Goal: Transaction & Acquisition: Subscribe to service/newsletter

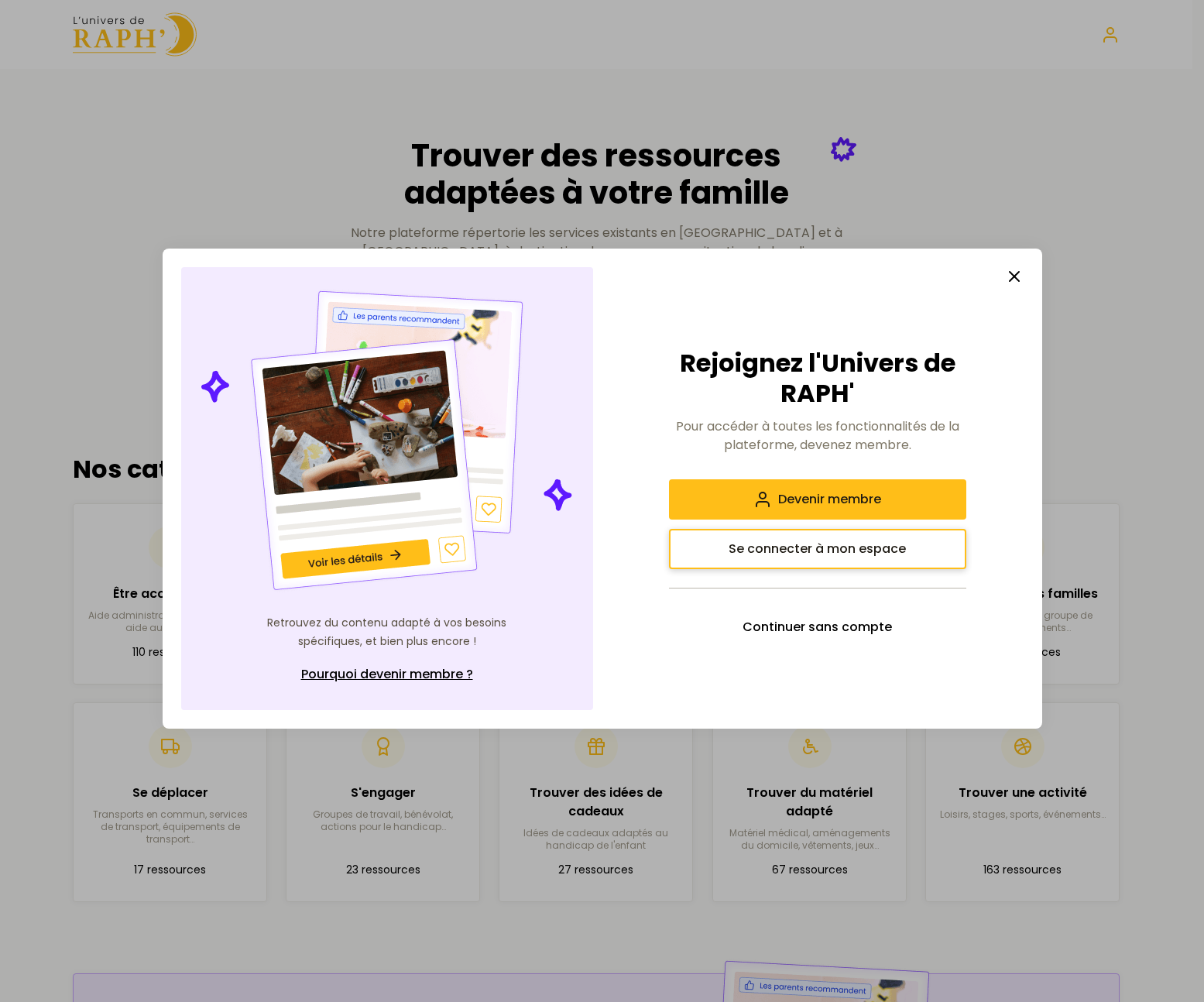
click at [858, 558] on span "Se connecter à mon espace" at bounding box center [817, 549] width 177 height 19
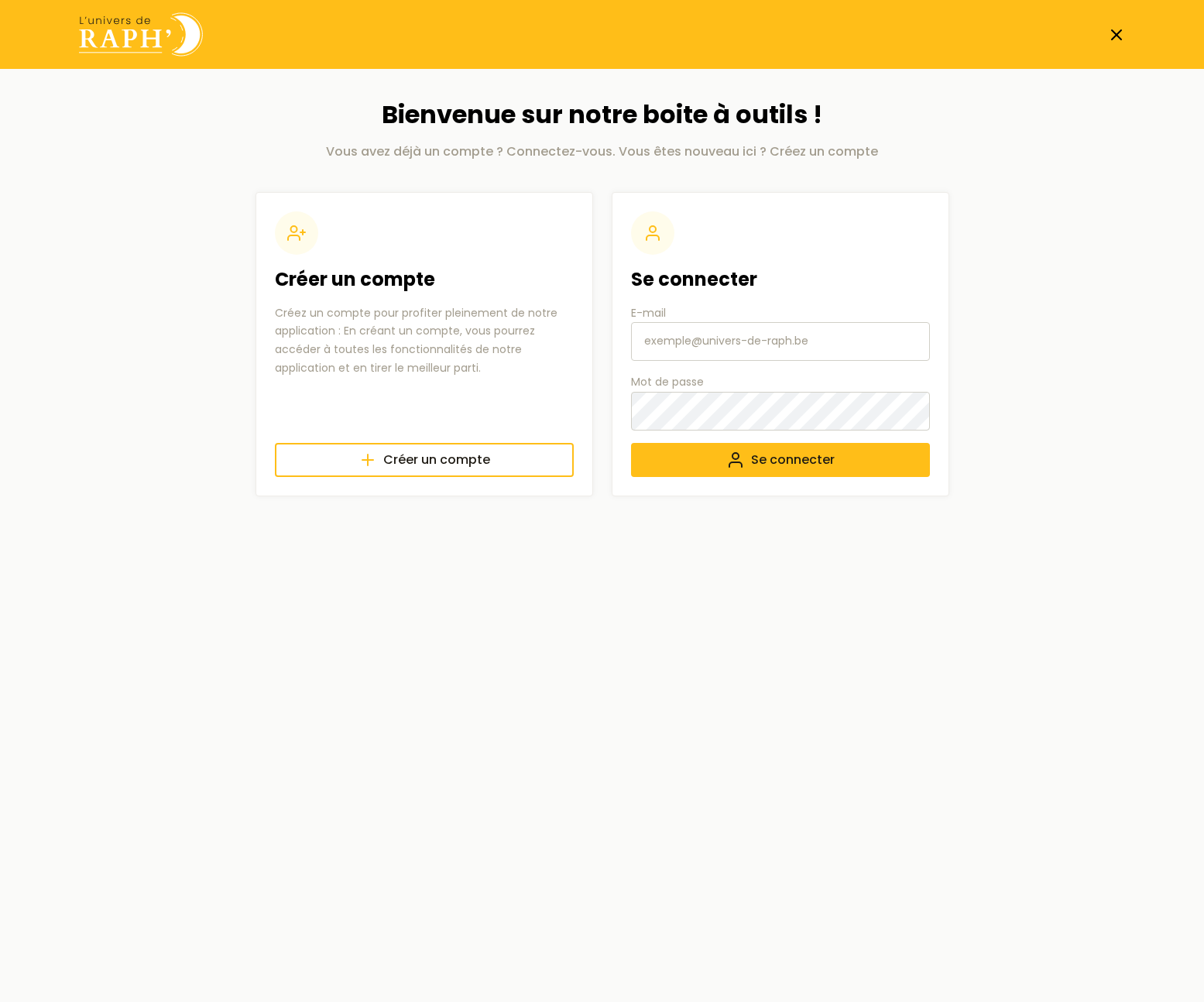
click at [714, 346] on input "E-mail" at bounding box center [780, 341] width 299 height 39
type input "L"
type input "[EMAIL_ADDRESS][DOMAIN_NAME]"
click at [667, 461] on button "Se connecter" at bounding box center [780, 460] width 299 height 34
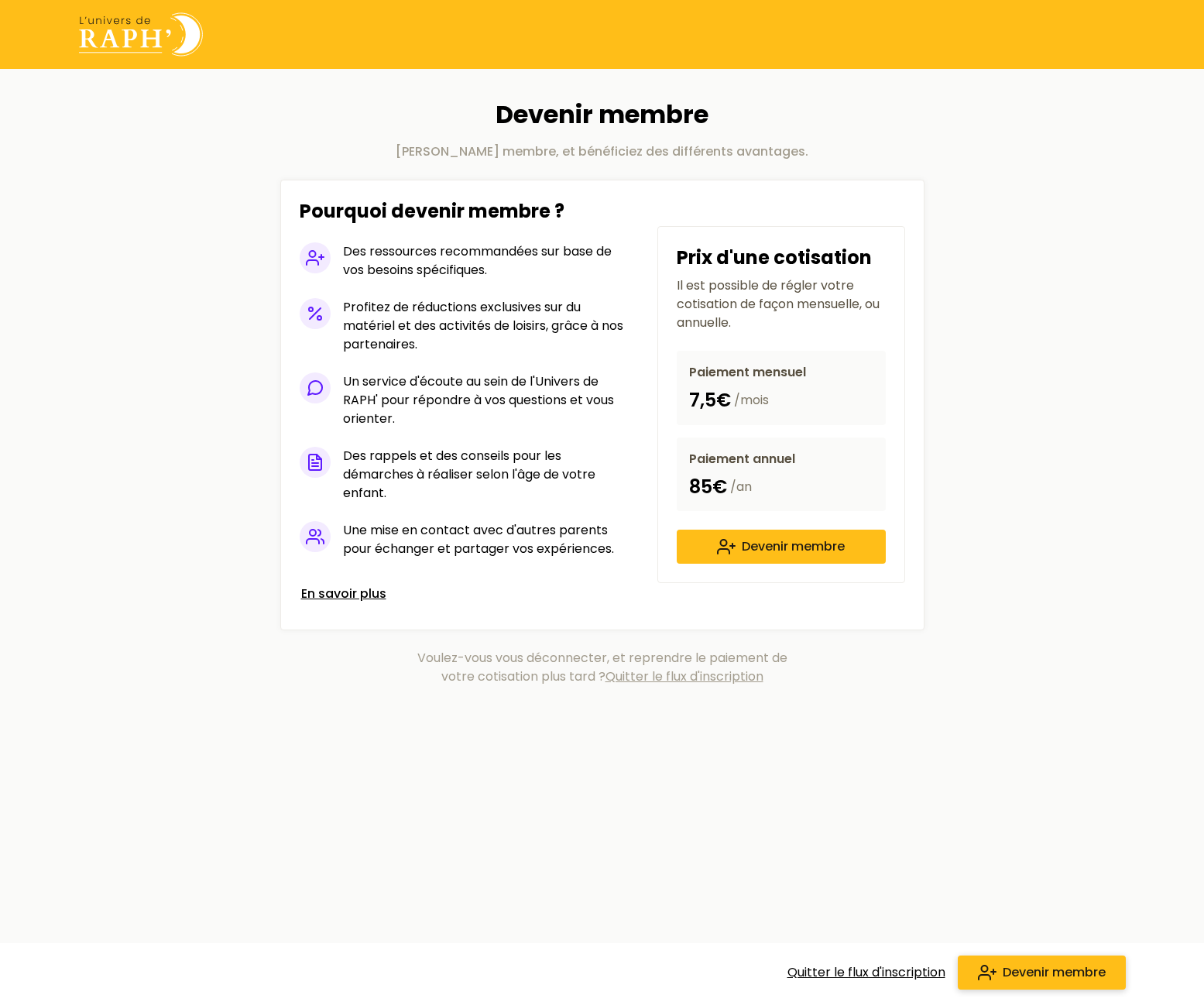
click at [1027, 969] on span "Devenir membre" at bounding box center [1054, 973] width 103 height 19
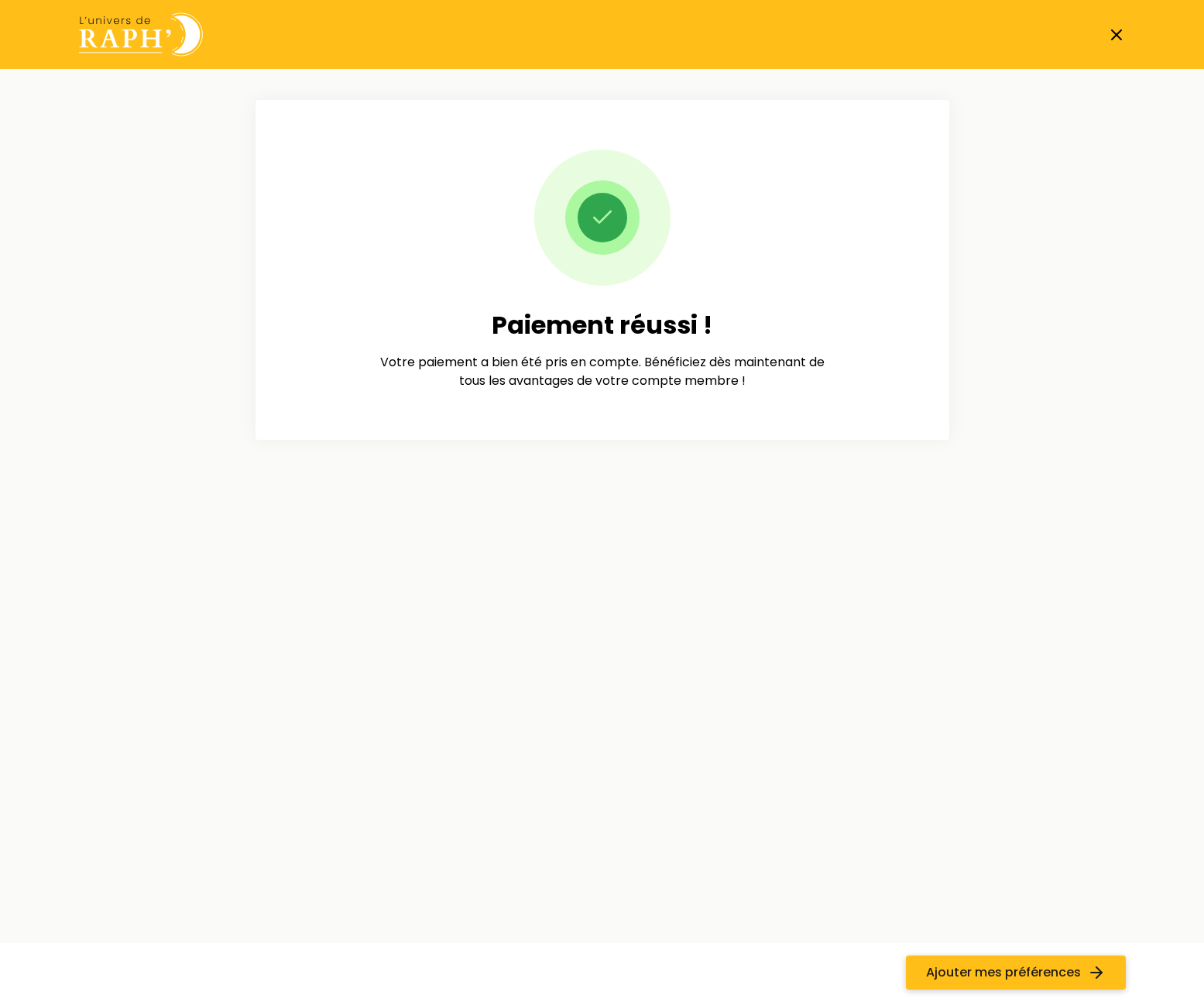
click at [1042, 983] on link "Ajouter mes préférences" at bounding box center [1016, 973] width 220 height 34
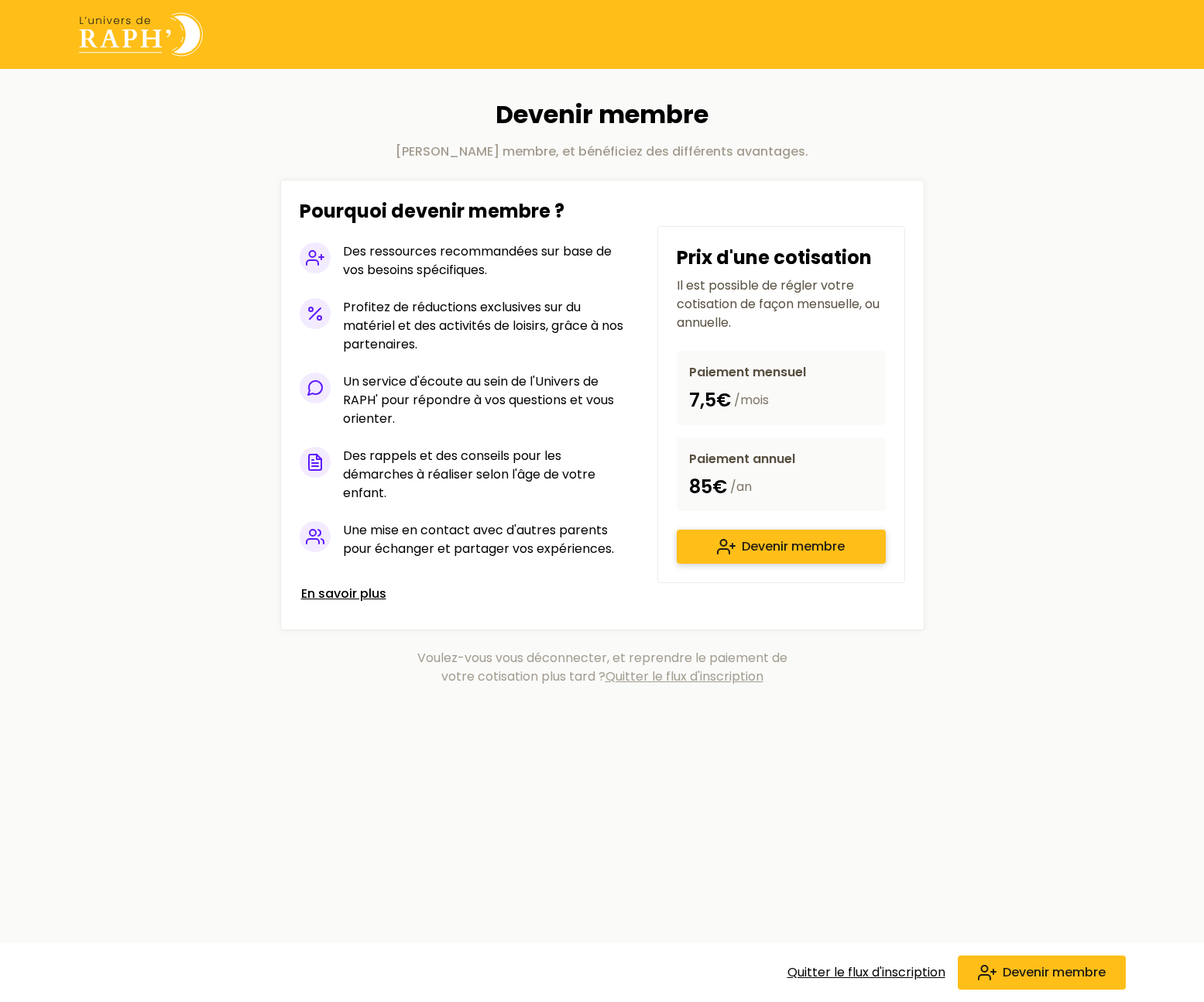
click at [756, 546] on span "Devenir membre" at bounding box center [793, 547] width 103 height 19
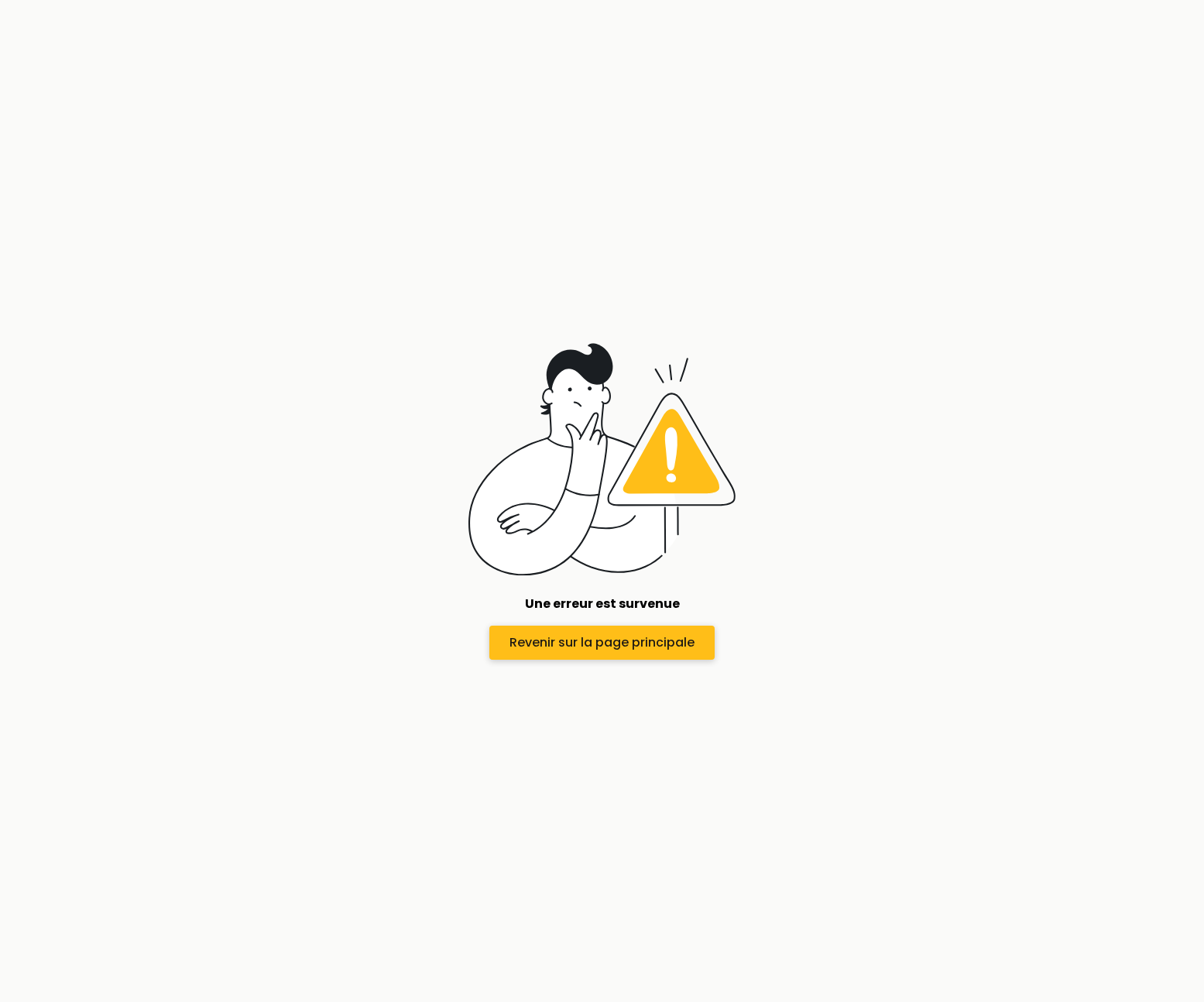
click at [610, 649] on span "Revenir sur la page principale" at bounding box center [602, 643] width 185 height 19
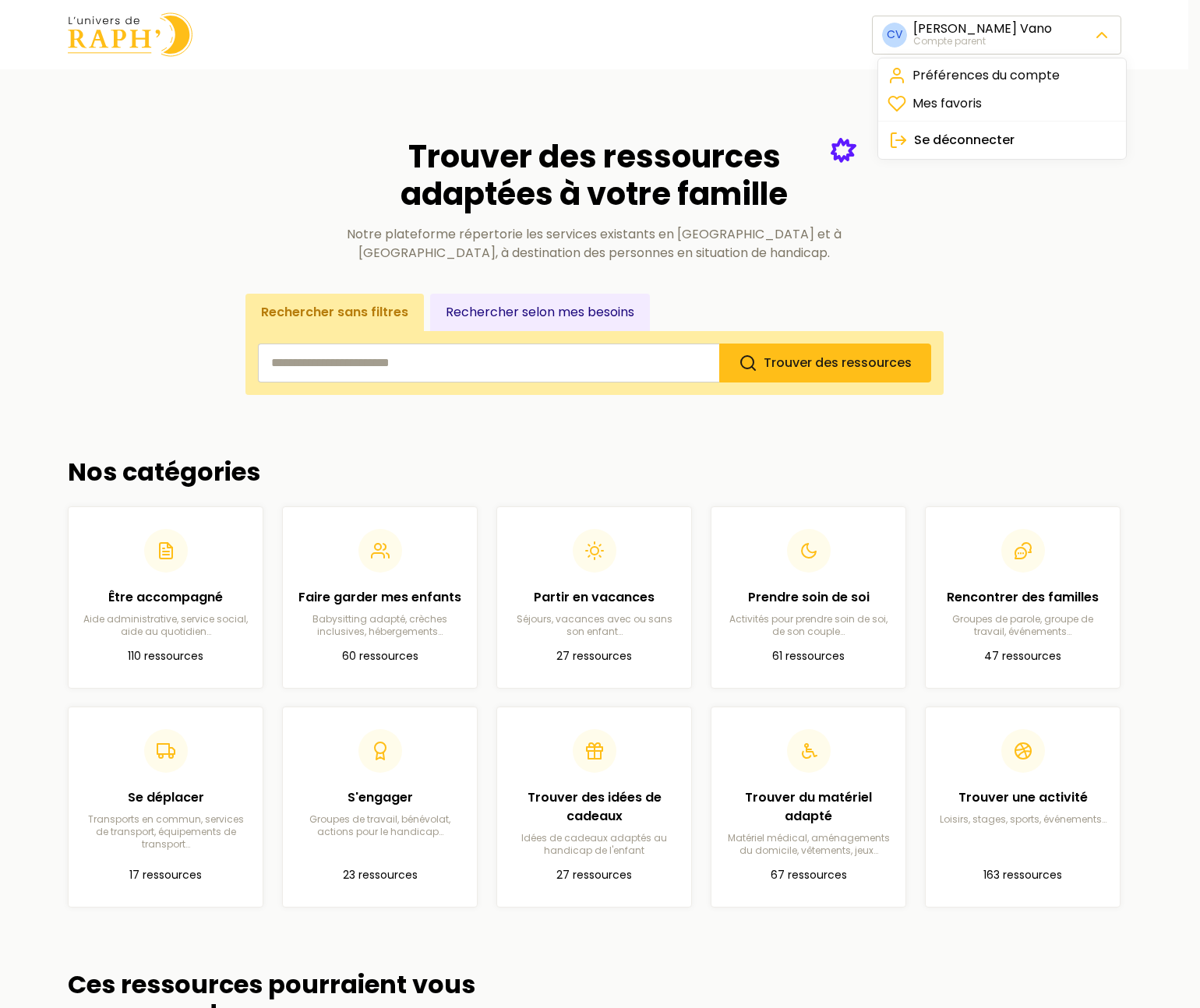
click at [1091, 23] on html "CV Clara Vano Compte parent Trouver des ressources adaptées à votre famille Not…" at bounding box center [600, 880] width 1200 height 1760
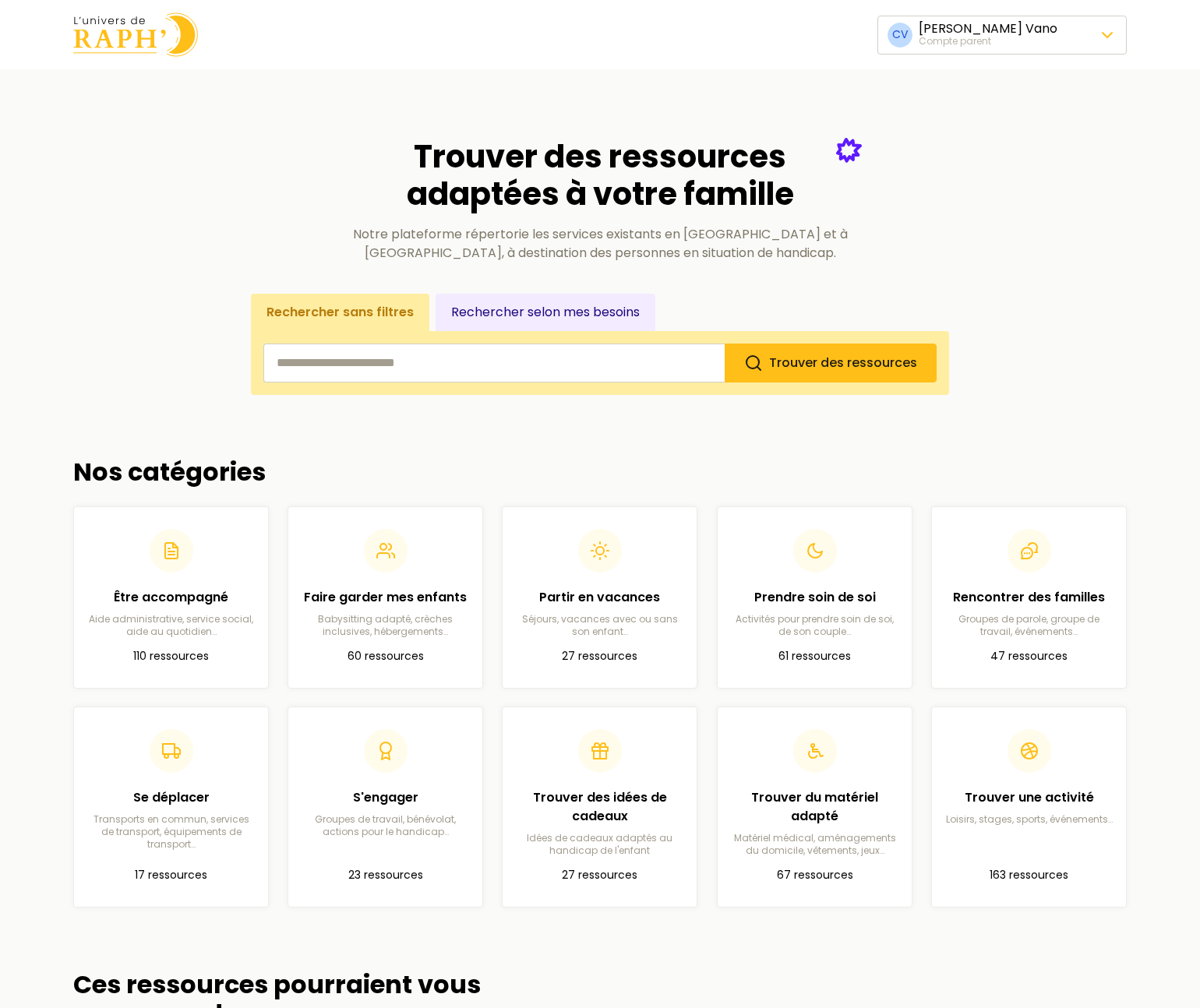
click at [1081, 30] on html "CV Clara Vano Compte parent Trouver des ressources adaptées à votre famille Not…" at bounding box center [600, 880] width 1200 height 1760
click at [414, 364] on input "search" at bounding box center [494, 363] width 461 height 39
type input "*****"
click at [724, 344] on button "Trouver des ressources" at bounding box center [830, 363] width 212 height 39
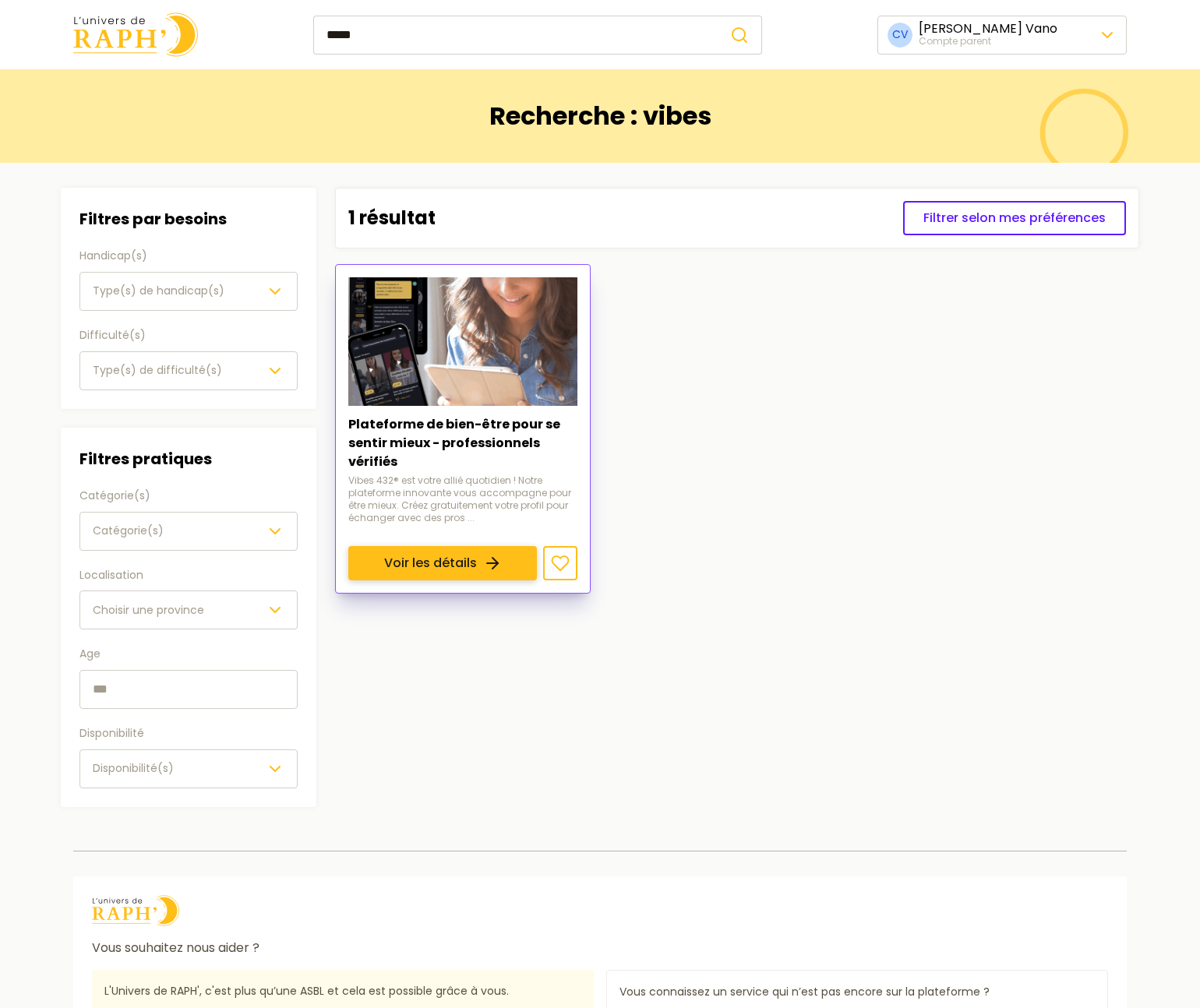
click at [458, 546] on link "Voir les détails" at bounding box center [442, 563] width 189 height 34
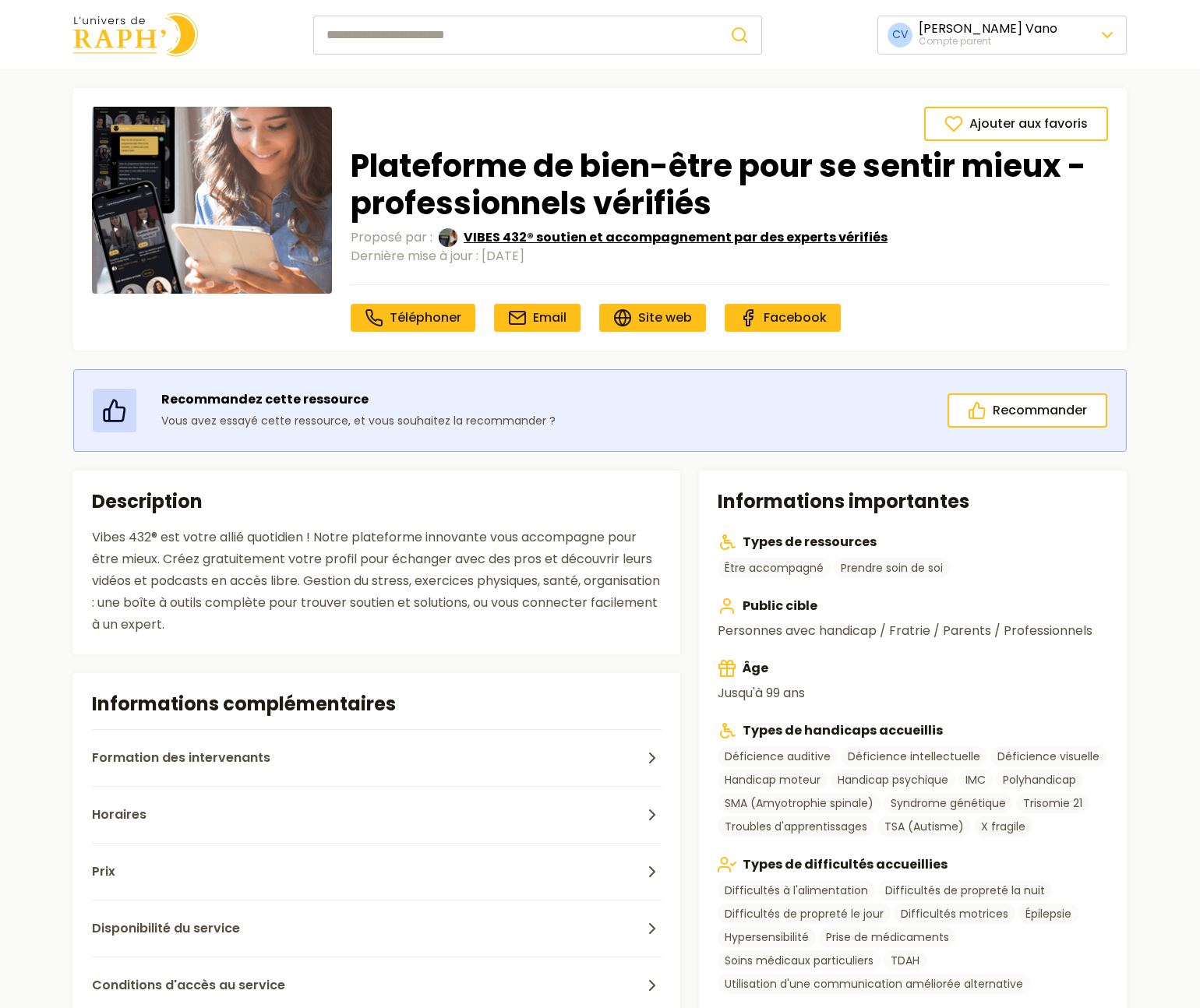
click at [583, 237] on span "VIBES 432® soutien et accompagnement par des experts vérifiés" at bounding box center [675, 238] width 424 height 19
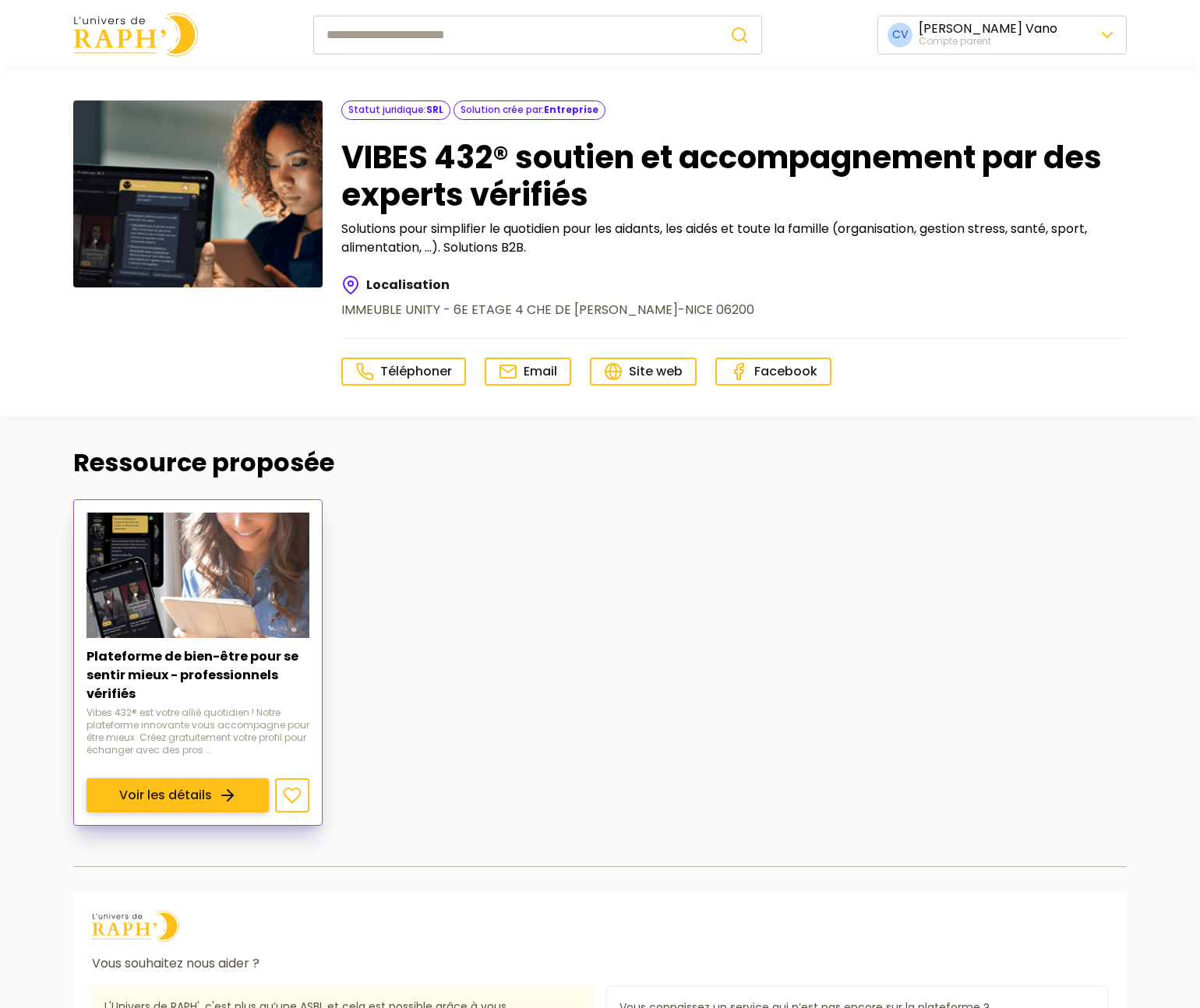
click at [192, 778] on link "Voir les détails" at bounding box center [177, 795] width 183 height 34
